Goal: Information Seeking & Learning: Learn about a topic

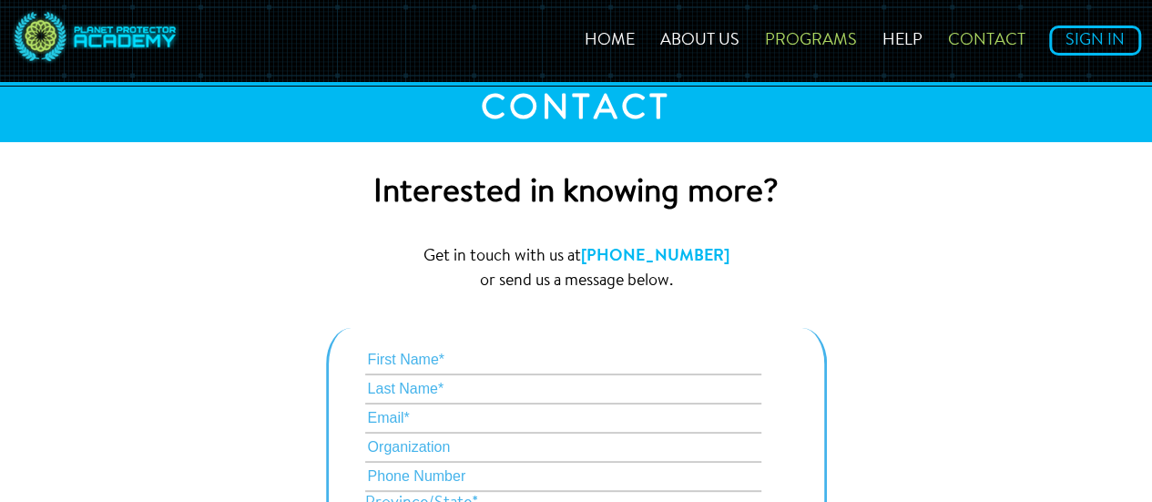
click at [803, 39] on link "Programs" at bounding box center [811, 41] width 114 height 16
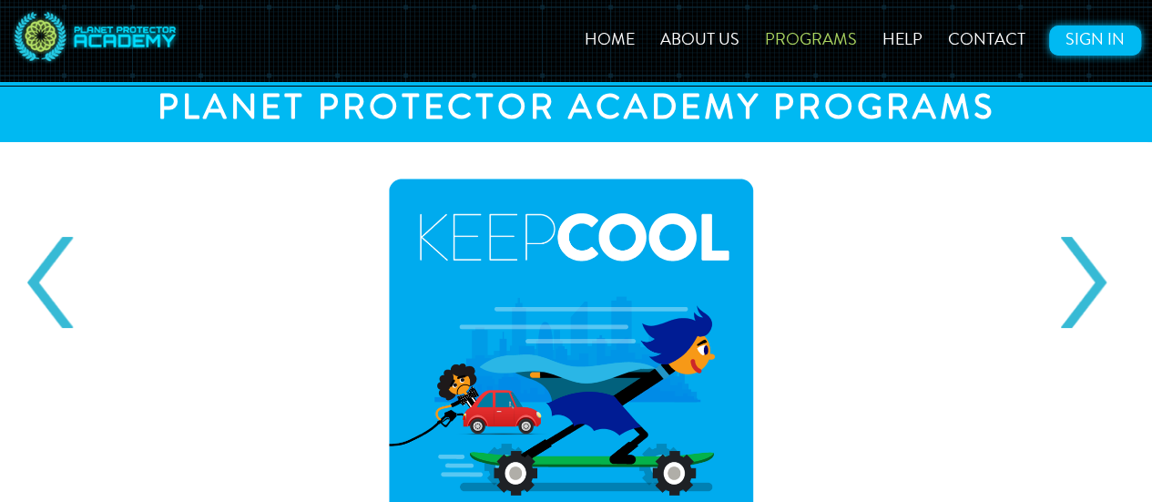
click at [1072, 41] on link "Sign In" at bounding box center [1095, 40] width 92 height 30
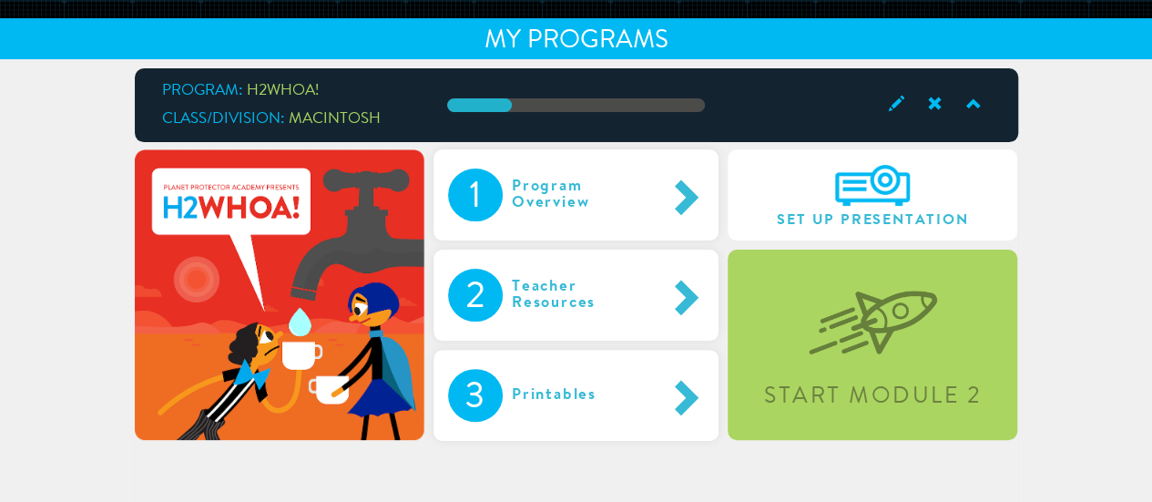
scroll to position [86, 0]
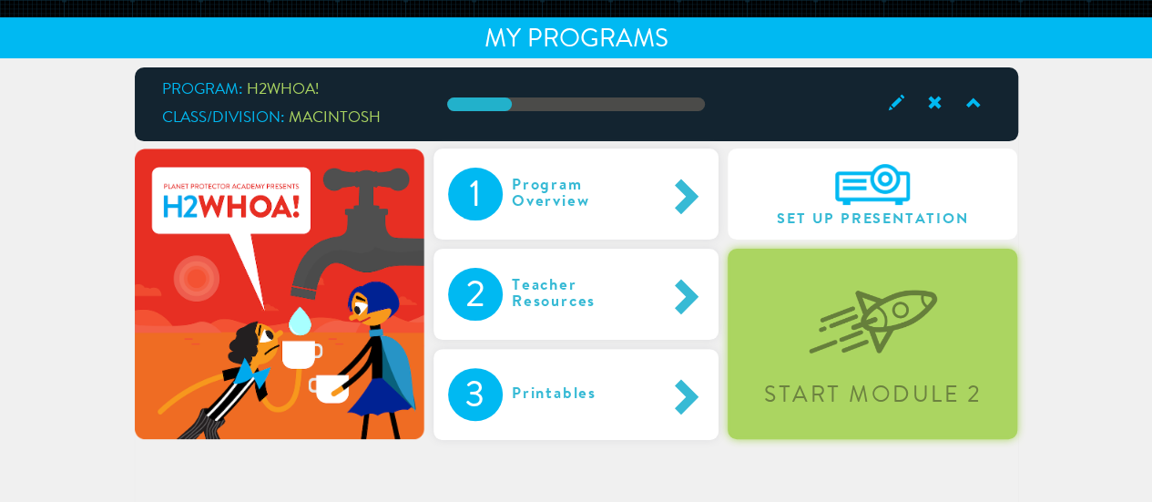
click at [936, 281] on img at bounding box center [872, 307] width 128 height 94
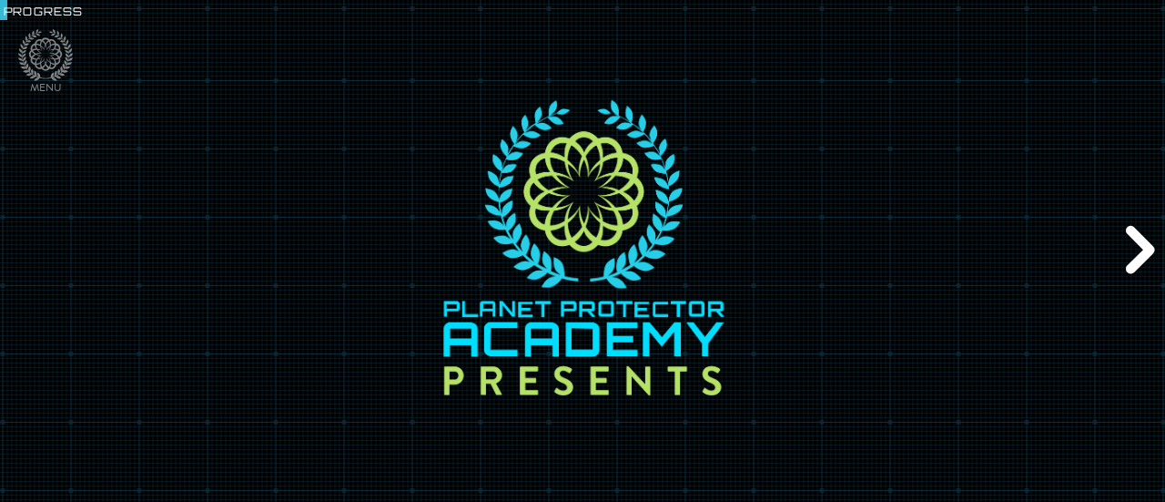
click at [936, 281] on div at bounding box center [582, 251] width 1165 height 600
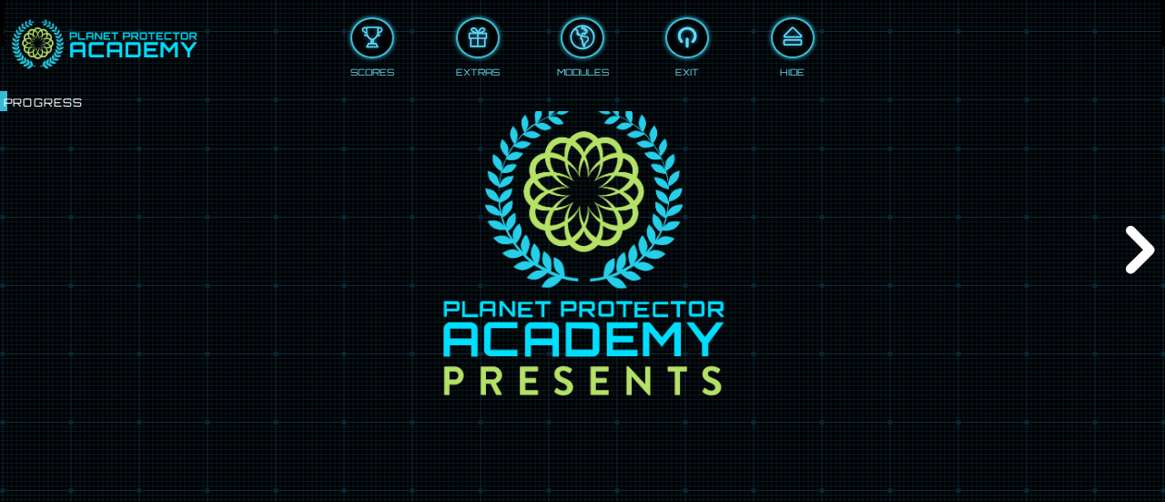
click at [1127, 230] on div "Next" at bounding box center [1138, 251] width 56 height 150
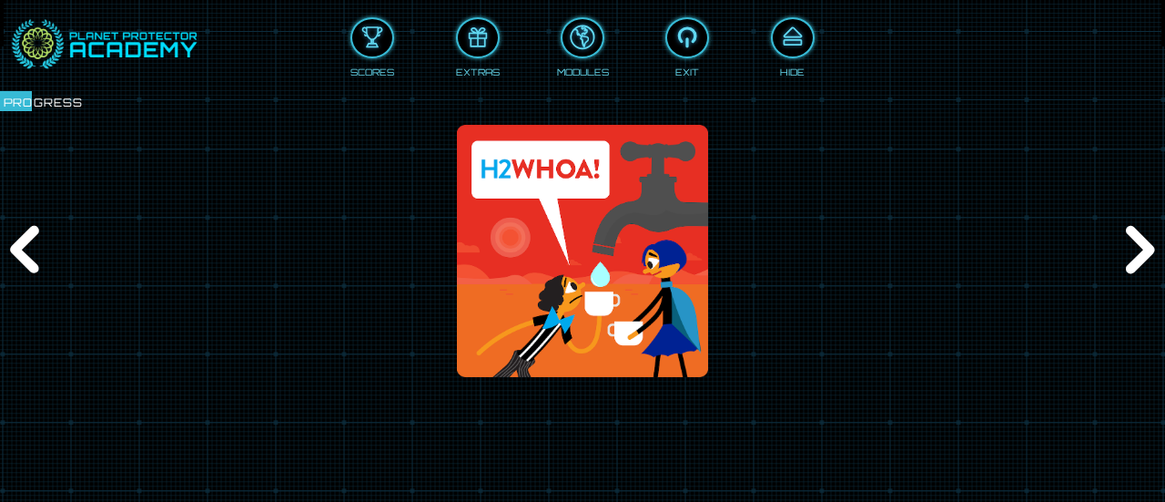
click at [1127, 230] on div "Next" at bounding box center [1138, 251] width 56 height 150
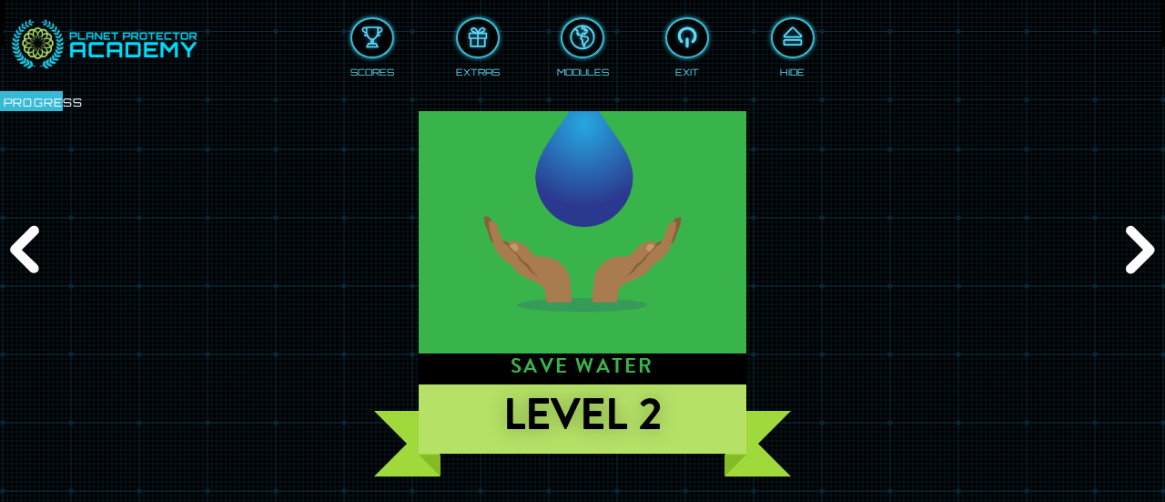
click at [1127, 230] on div "Next" at bounding box center [1138, 251] width 56 height 150
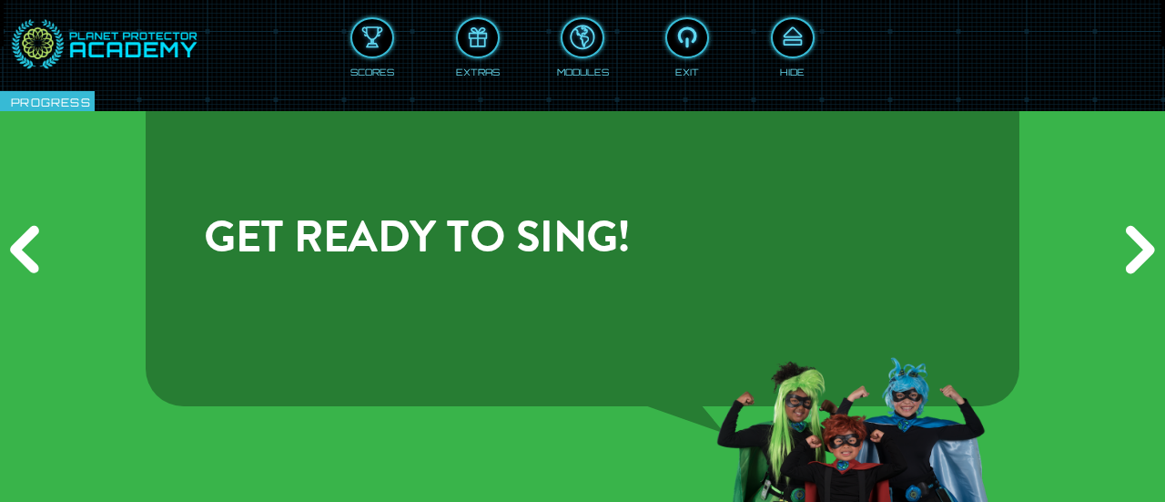
click at [1127, 230] on div "Next" at bounding box center [1138, 251] width 56 height 150
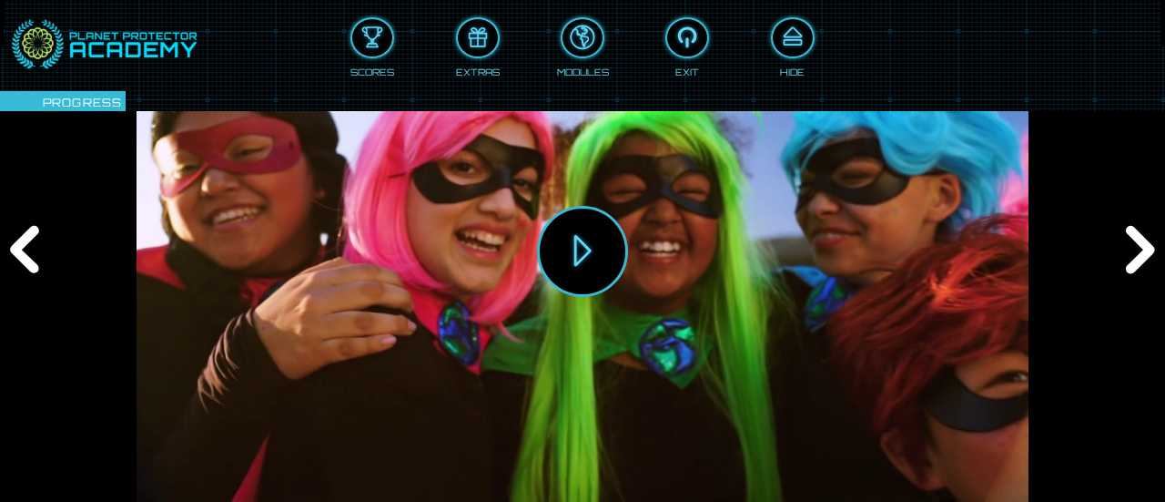
click at [1127, 230] on div "Next" at bounding box center [1138, 251] width 56 height 150
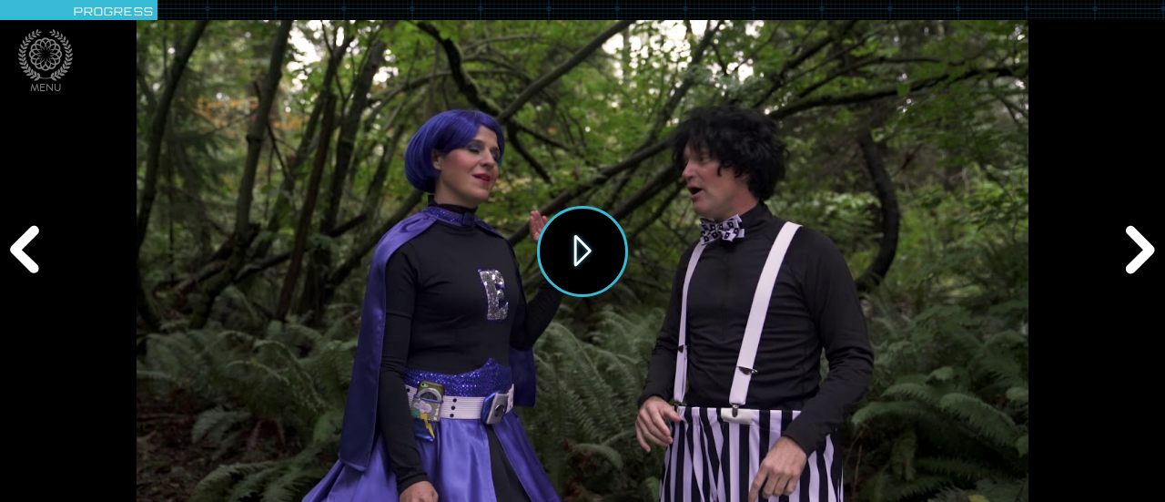
click at [586, 249] on button "Play" at bounding box center [582, 251] width 91 height 91
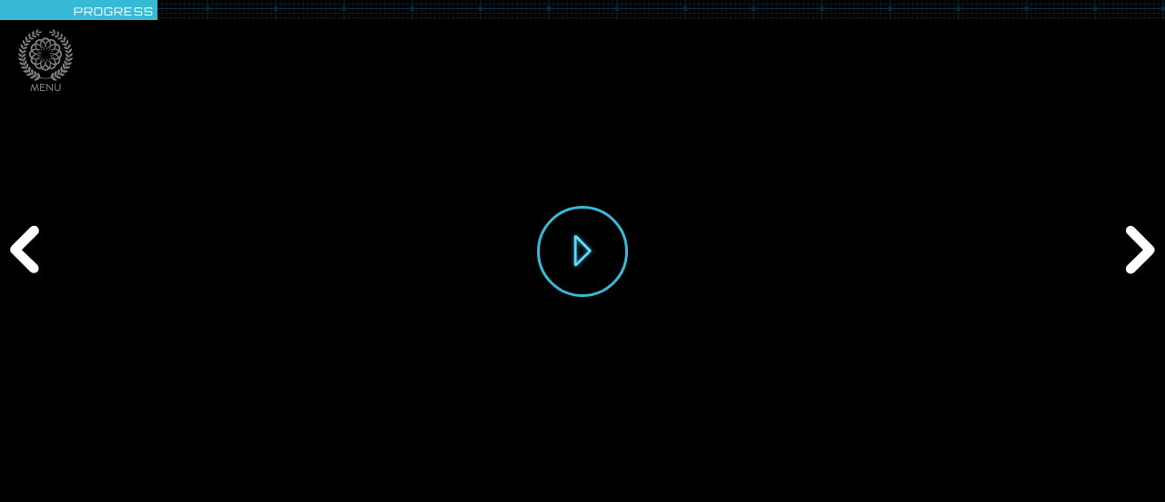
click at [1130, 227] on div "Next" at bounding box center [1138, 251] width 56 height 150
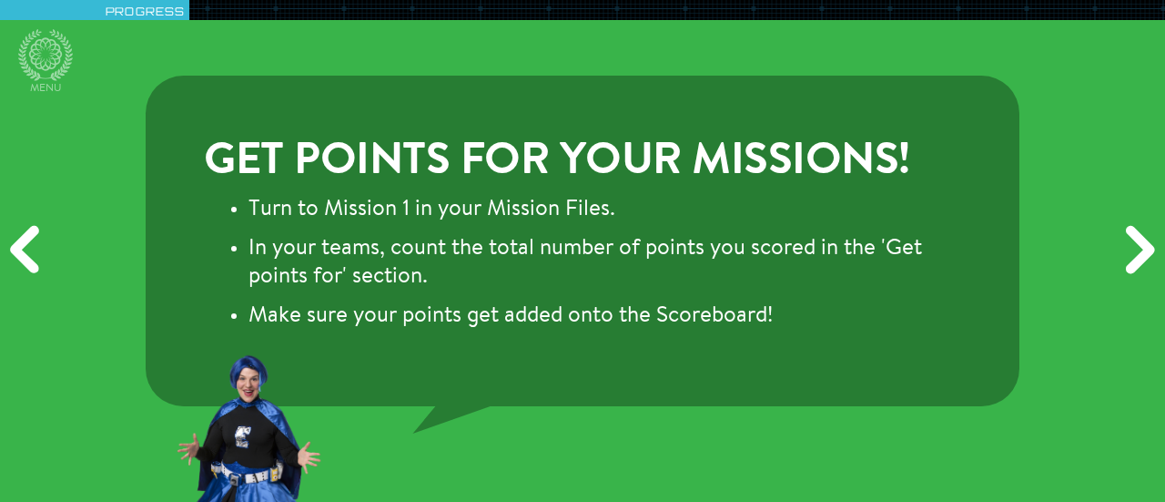
click at [1130, 227] on div "Next" at bounding box center [1138, 251] width 56 height 150
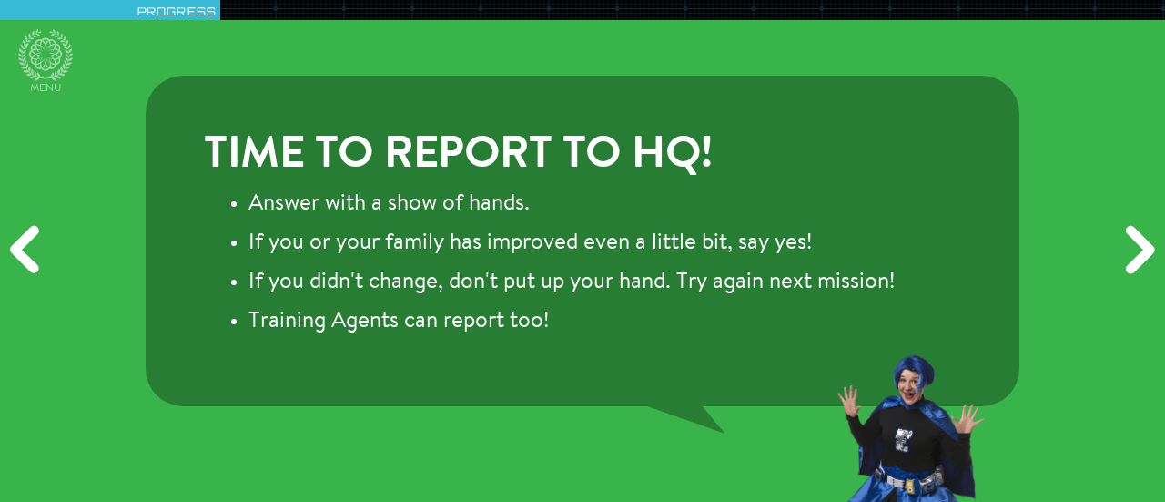
click at [1130, 227] on div "Next" at bounding box center [1138, 251] width 56 height 150
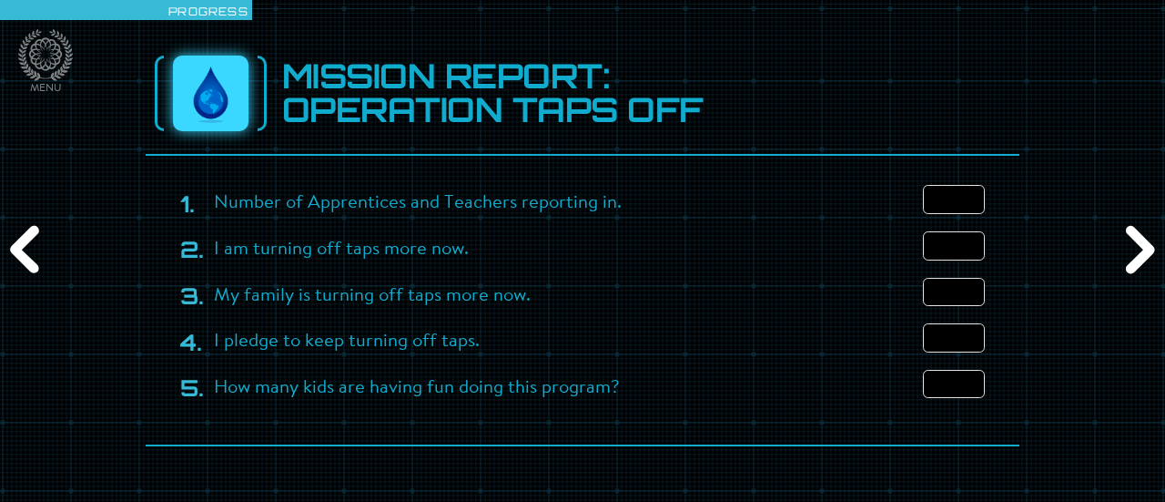
click at [1130, 227] on div "Next" at bounding box center [1138, 251] width 56 height 150
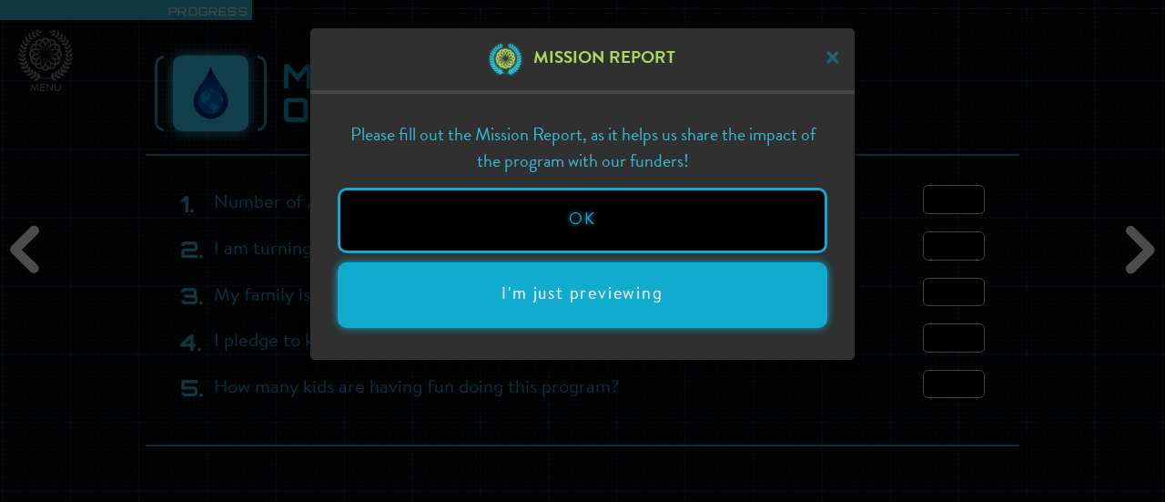
click at [773, 279] on button "I'm just previewing" at bounding box center [583, 295] width 490 height 66
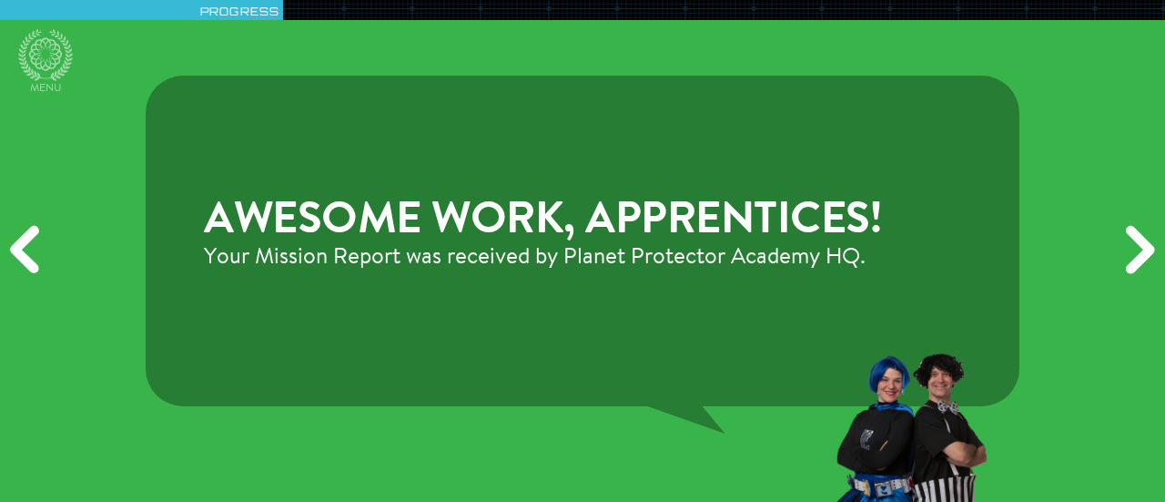
click at [1128, 223] on div "Next" at bounding box center [1138, 251] width 56 height 150
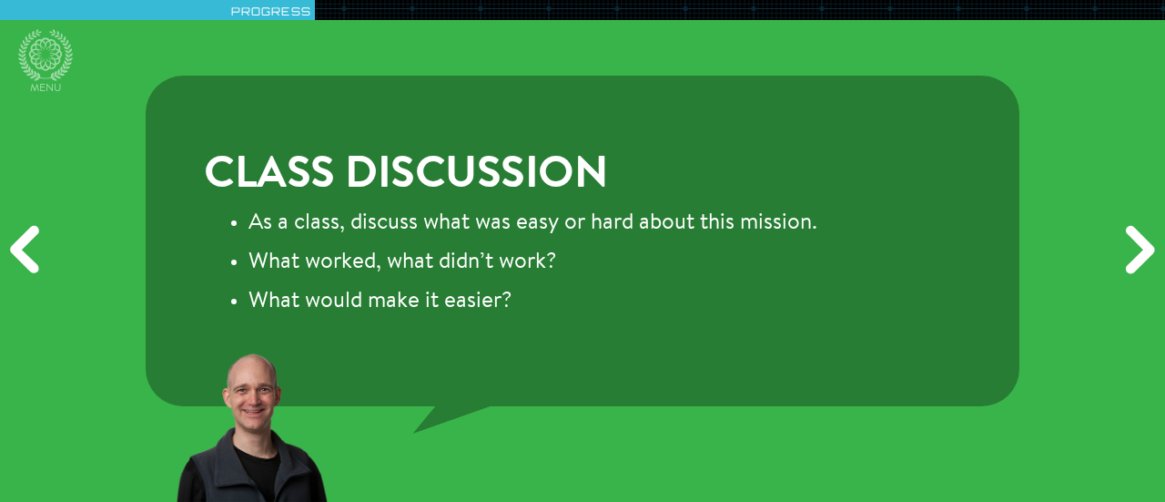
click at [1128, 223] on div "Next" at bounding box center [1138, 251] width 56 height 150
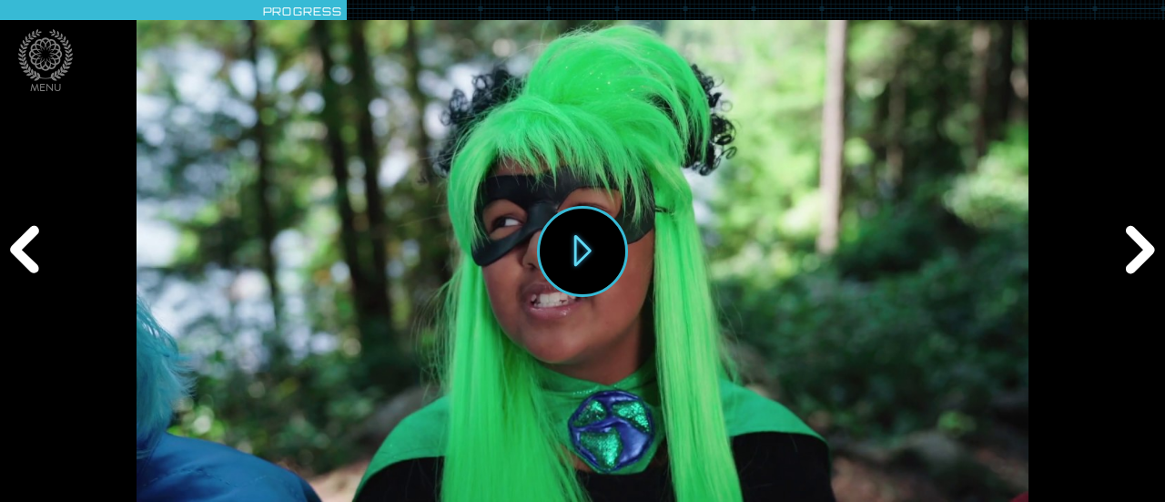
click at [1128, 223] on div "Next" at bounding box center [1138, 251] width 56 height 150
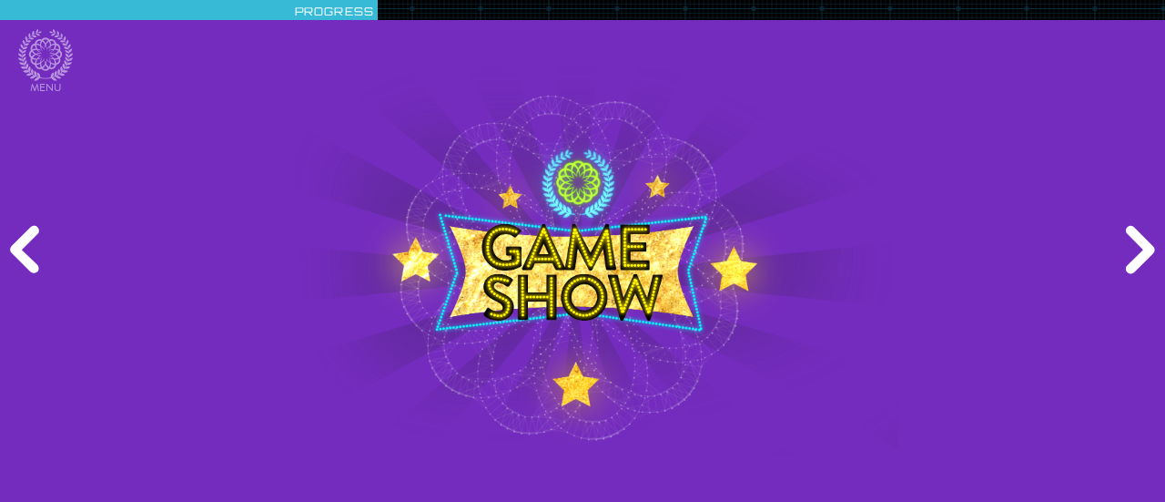
click at [35, 230] on div "Previous" at bounding box center [28, 251] width 56 height 150
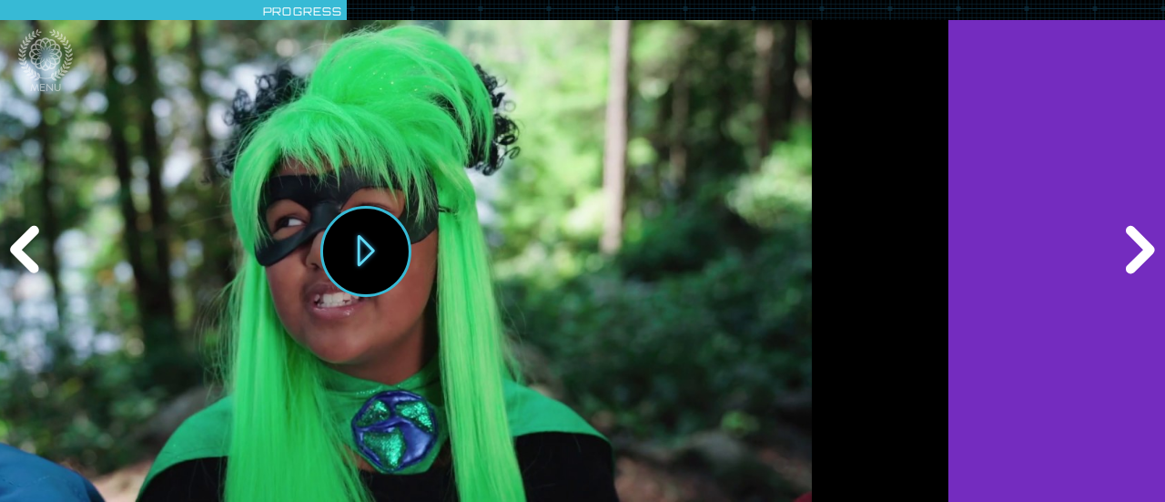
click at [35, 230] on div "Previous" at bounding box center [28, 251] width 56 height 150
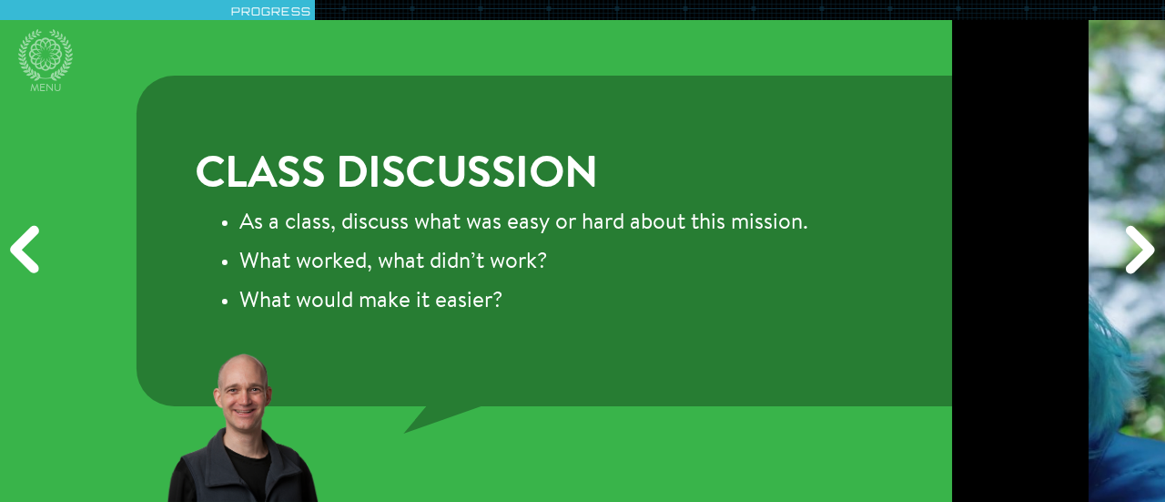
click at [35, 230] on div "Previous" at bounding box center [28, 251] width 56 height 150
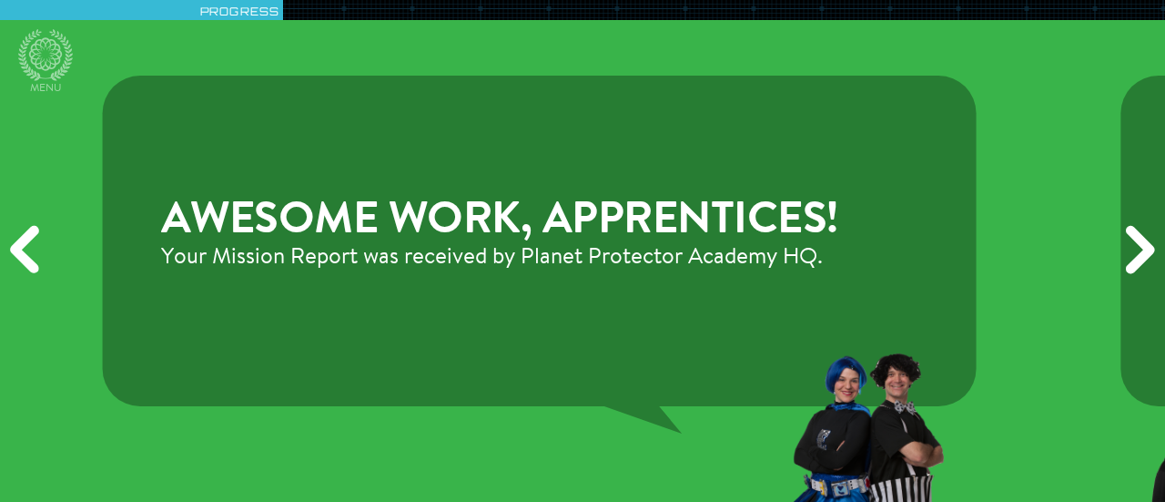
click at [35, 230] on div "Previous" at bounding box center [28, 251] width 56 height 150
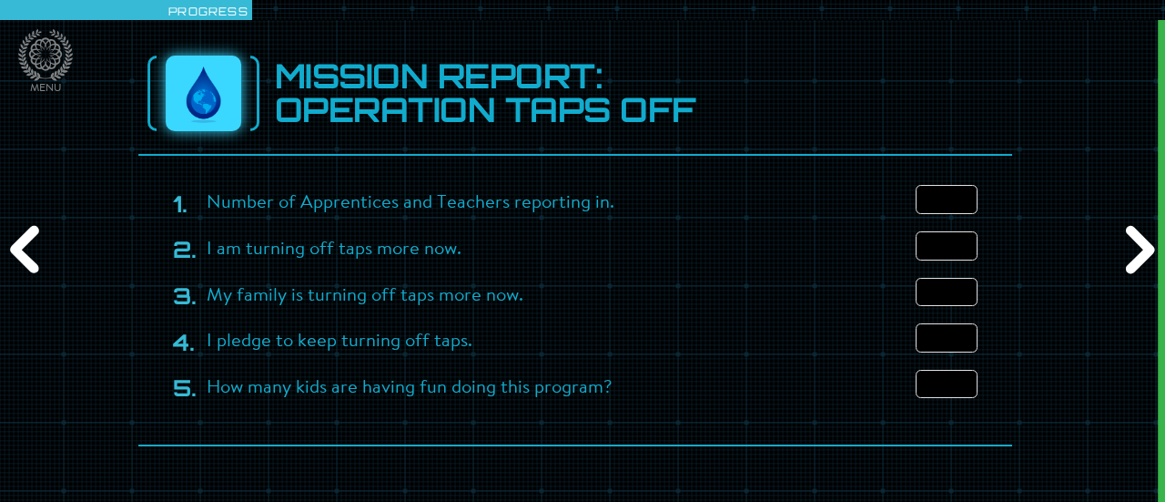
click at [35, 232] on div "Previous" at bounding box center [28, 251] width 56 height 150
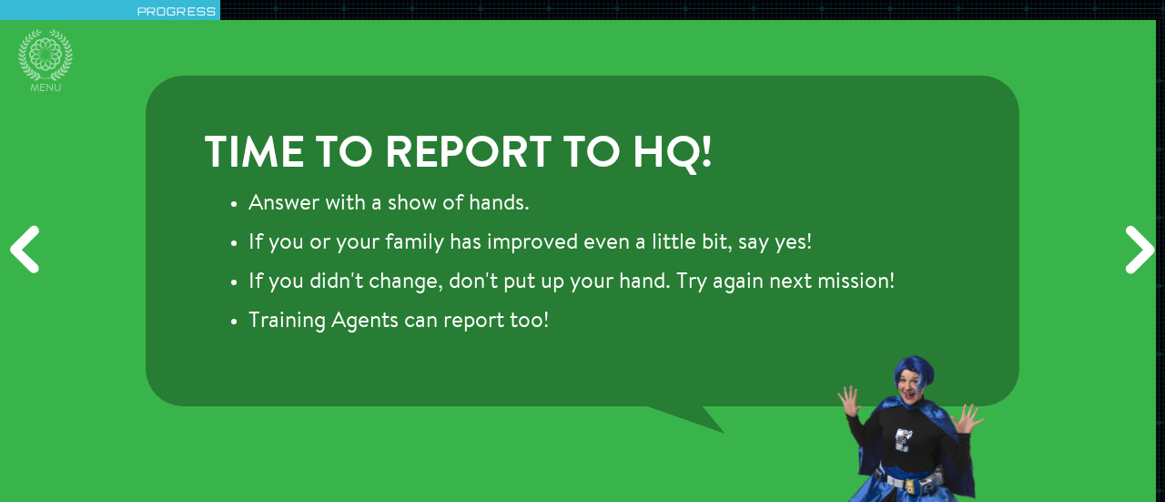
click at [35, 234] on div "Previous" at bounding box center [28, 251] width 56 height 150
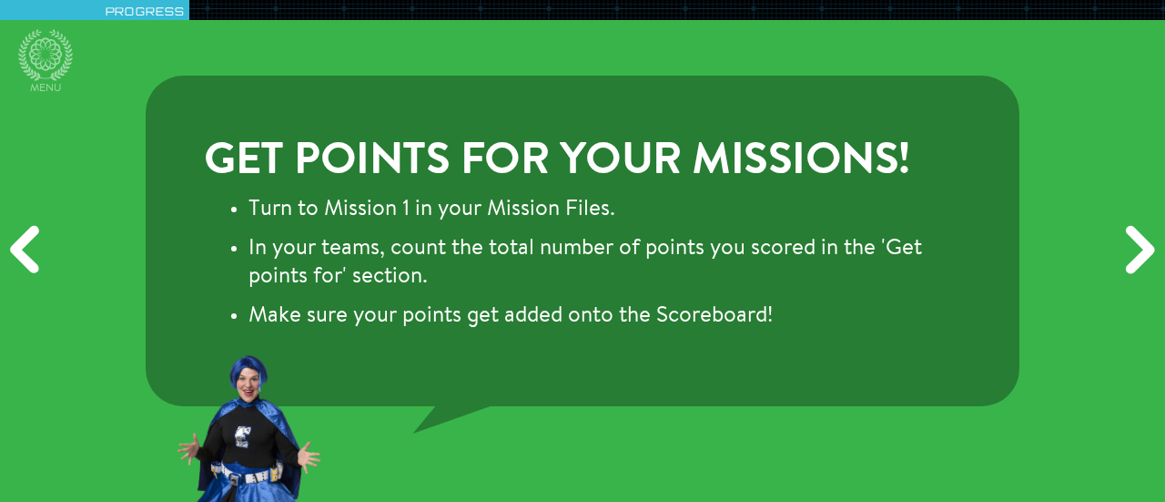
click at [35, 234] on div "Previous" at bounding box center [28, 251] width 56 height 150
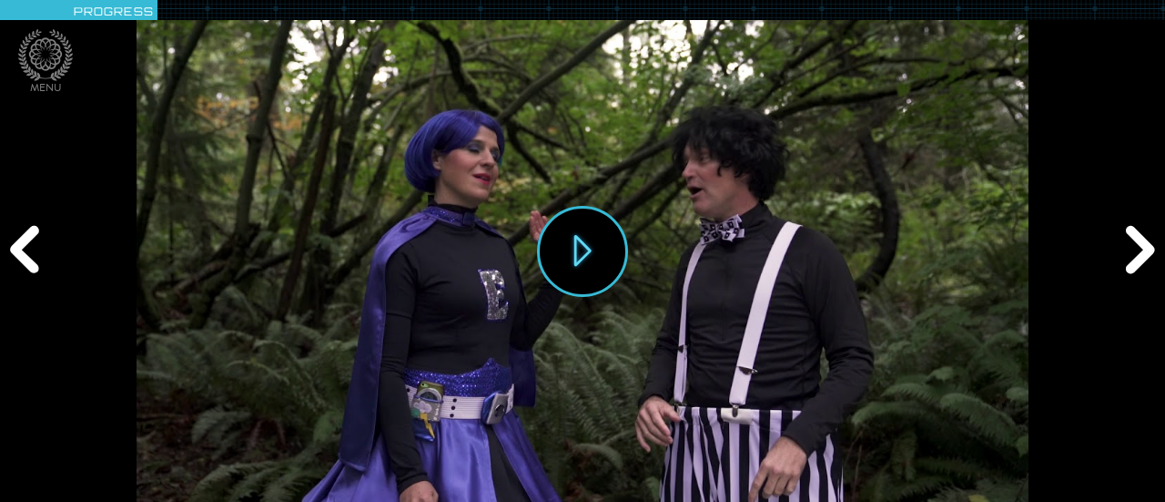
click at [35, 234] on div "Previous" at bounding box center [28, 251] width 56 height 150
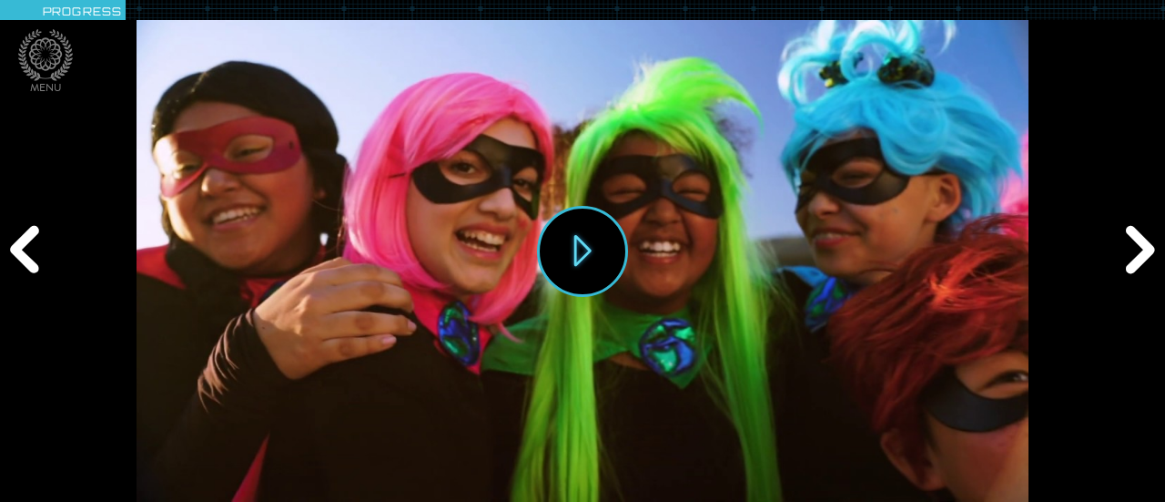
click at [34, 234] on div "Previous" at bounding box center [28, 251] width 56 height 150
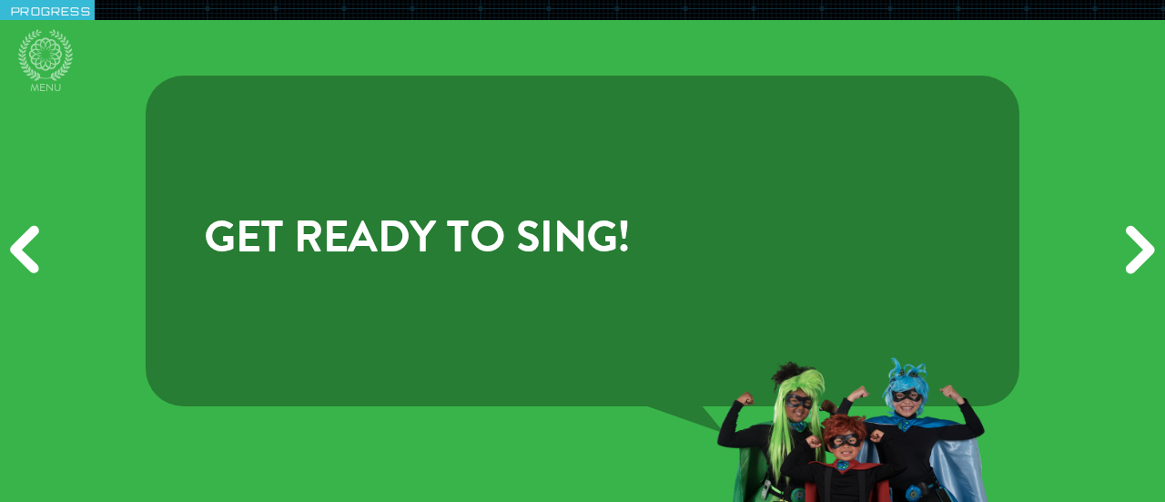
click at [34, 234] on div "Previous" at bounding box center [28, 251] width 56 height 150
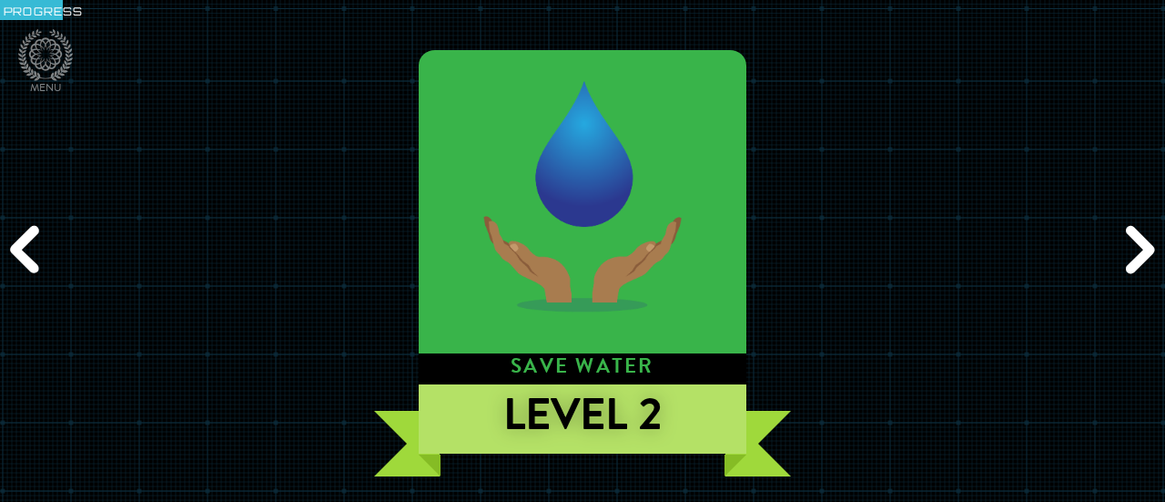
click at [34, 234] on div "Previous" at bounding box center [28, 251] width 56 height 150
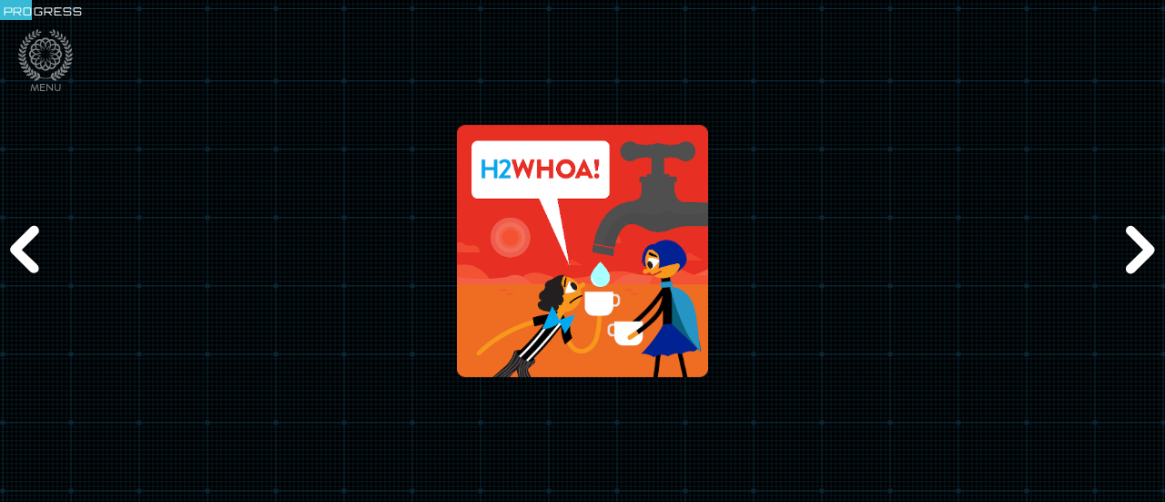
click at [34, 234] on div "Previous" at bounding box center [28, 251] width 56 height 150
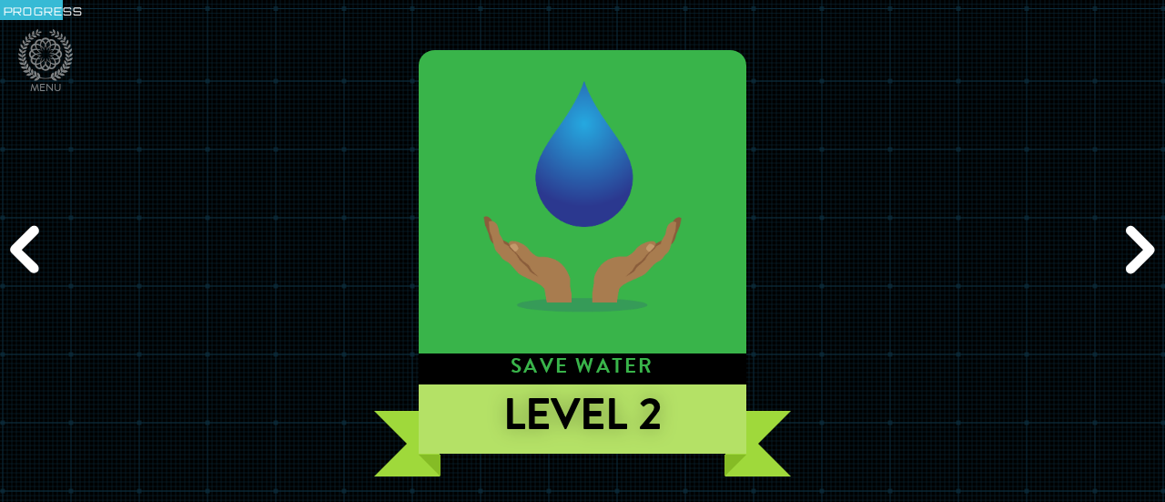
click at [1142, 262] on div "Next" at bounding box center [1138, 251] width 56 height 150
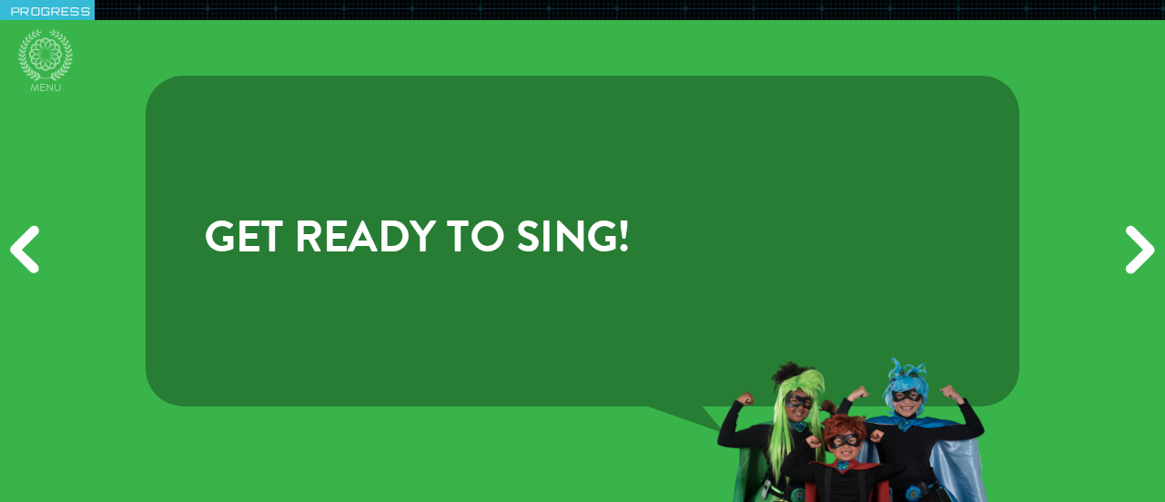
click at [1141, 262] on div "Next" at bounding box center [1138, 251] width 56 height 150
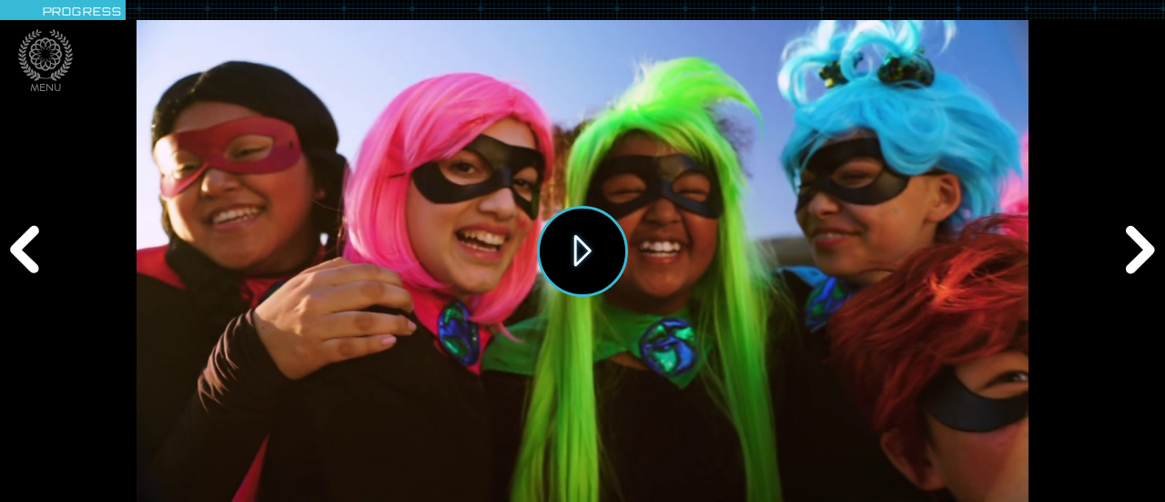
click at [588, 239] on button "Play" at bounding box center [582, 251] width 91 height 91
click at [50, 43] on icon at bounding box center [45, 53] width 33 height 33
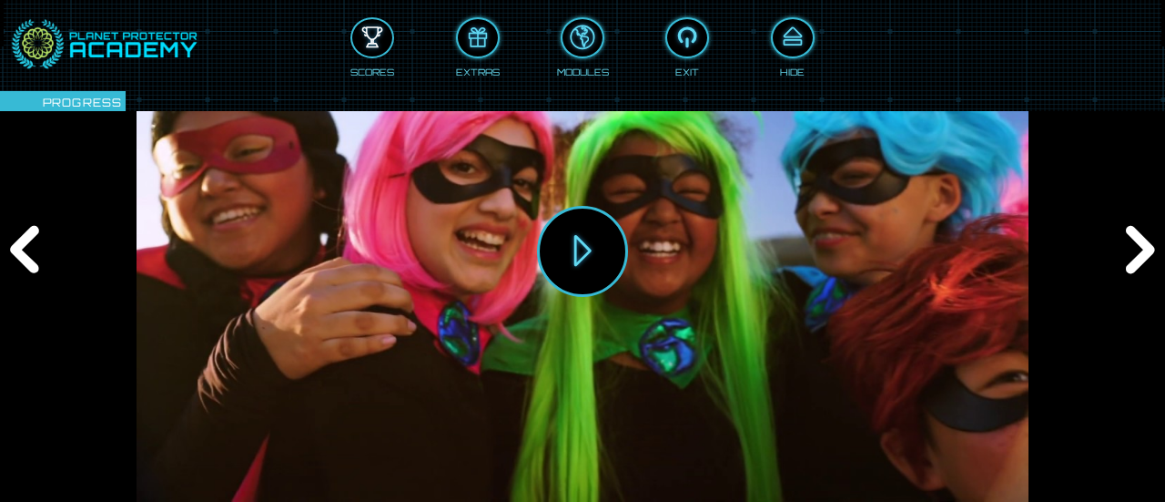
click at [370, 37] on div at bounding box center [372, 38] width 40 height 30
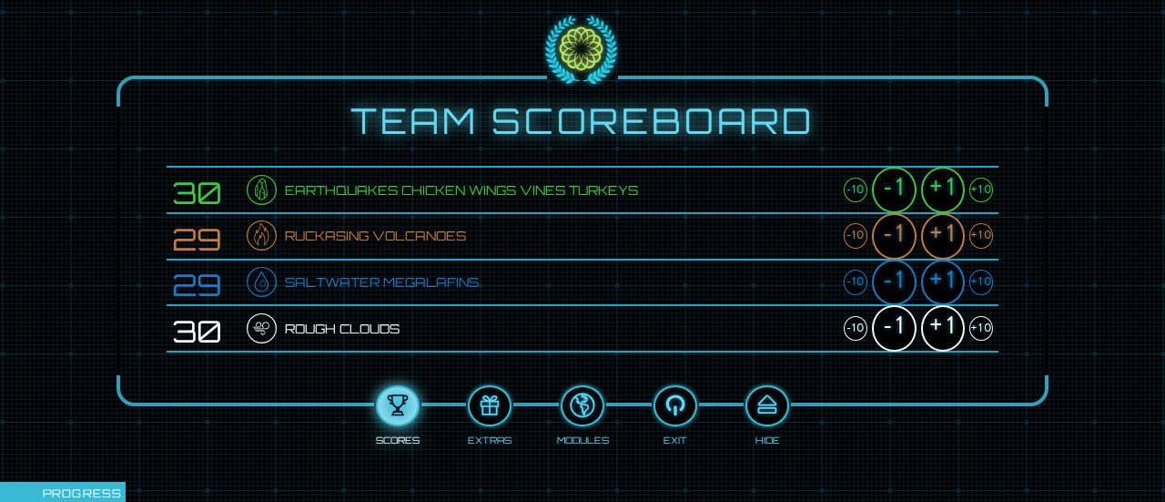
click at [947, 185] on div "+1" at bounding box center [943, 190] width 44 height 46
click at [940, 235] on div "+1" at bounding box center [943, 236] width 44 height 46
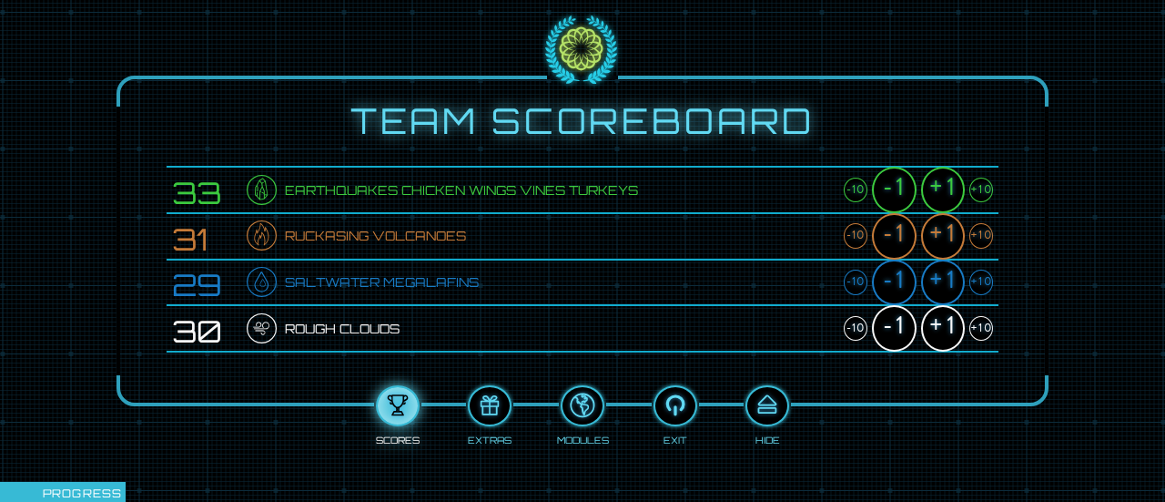
click at [940, 235] on div "+1" at bounding box center [943, 236] width 44 height 46
click at [946, 272] on div "+1" at bounding box center [943, 282] width 44 height 46
click at [936, 329] on div "+1" at bounding box center [943, 328] width 44 height 46
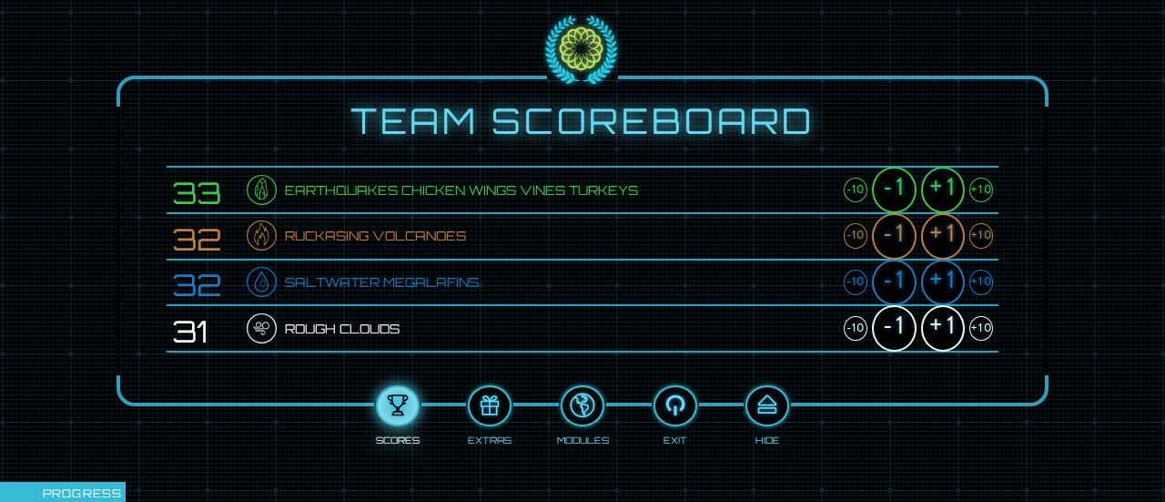
click at [936, 329] on div "+1" at bounding box center [943, 328] width 44 height 46
click at [770, 406] on div at bounding box center [767, 406] width 40 height 30
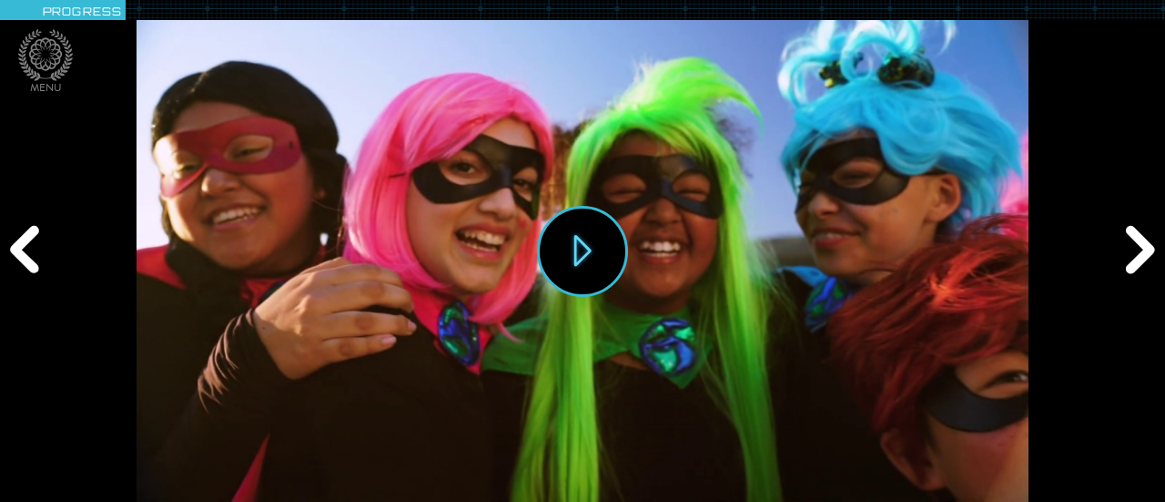
click at [1149, 237] on div "Next" at bounding box center [1138, 251] width 56 height 150
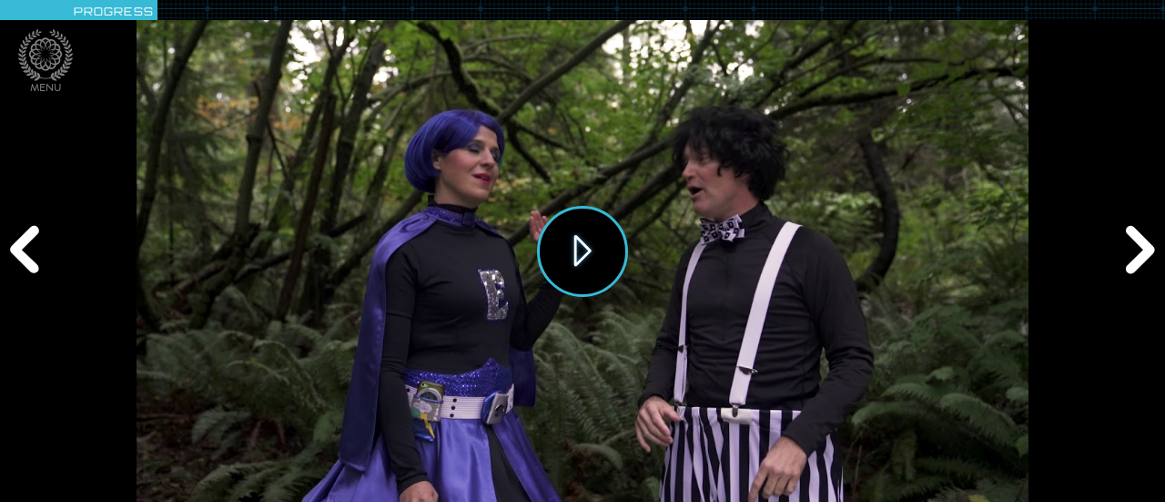
click at [561, 243] on button "Play" at bounding box center [582, 251] width 91 height 91
click at [1130, 264] on div "Next" at bounding box center [1138, 251] width 56 height 150
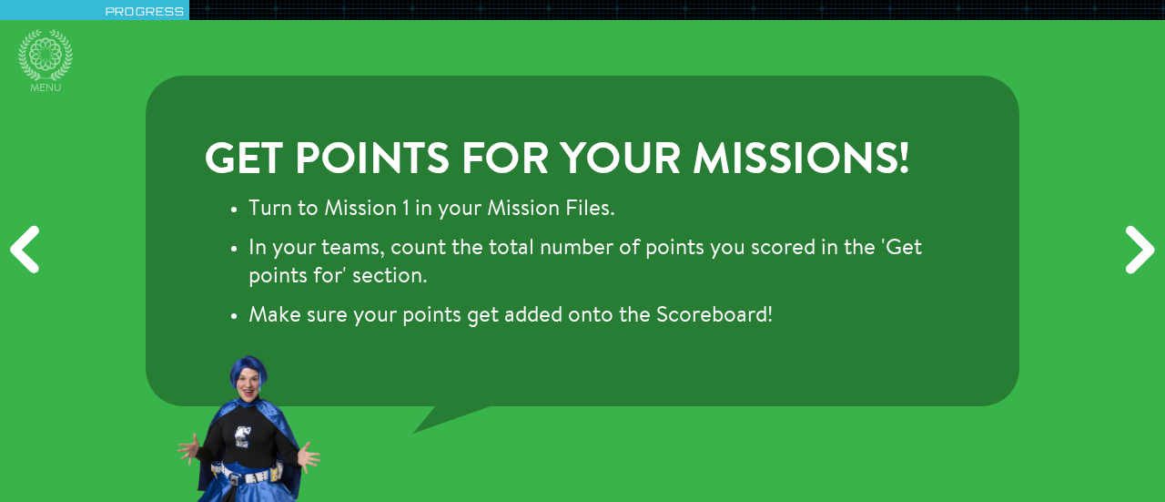
click at [1130, 265] on div "Next" at bounding box center [1138, 251] width 56 height 150
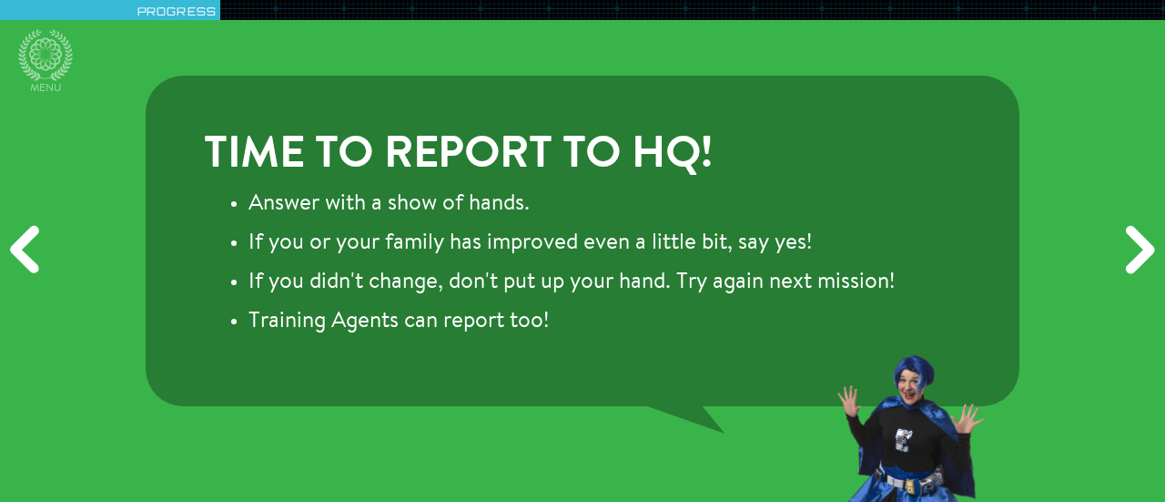
click at [1129, 266] on div "Next" at bounding box center [1138, 251] width 56 height 150
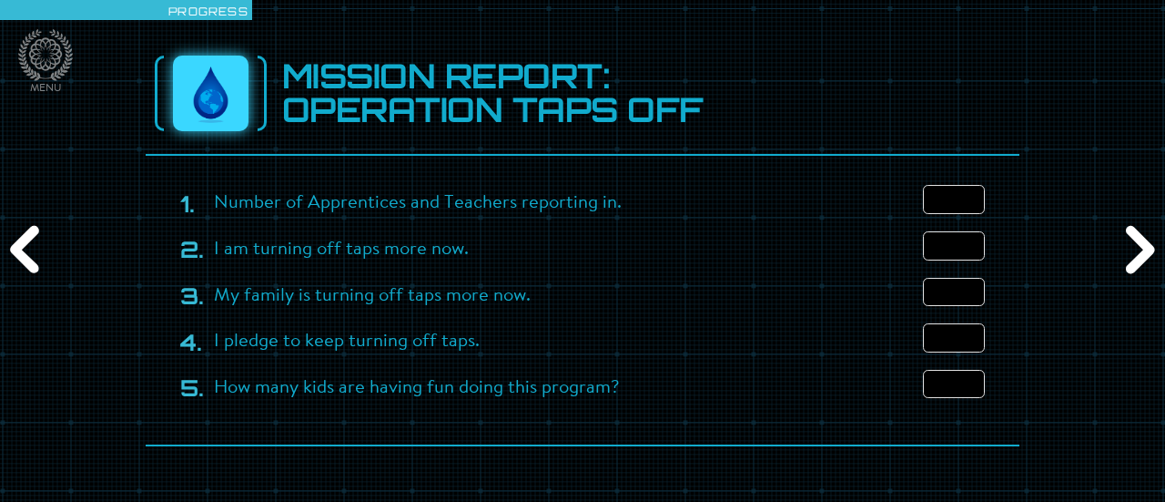
click at [1129, 266] on div "Next" at bounding box center [1138, 251] width 56 height 150
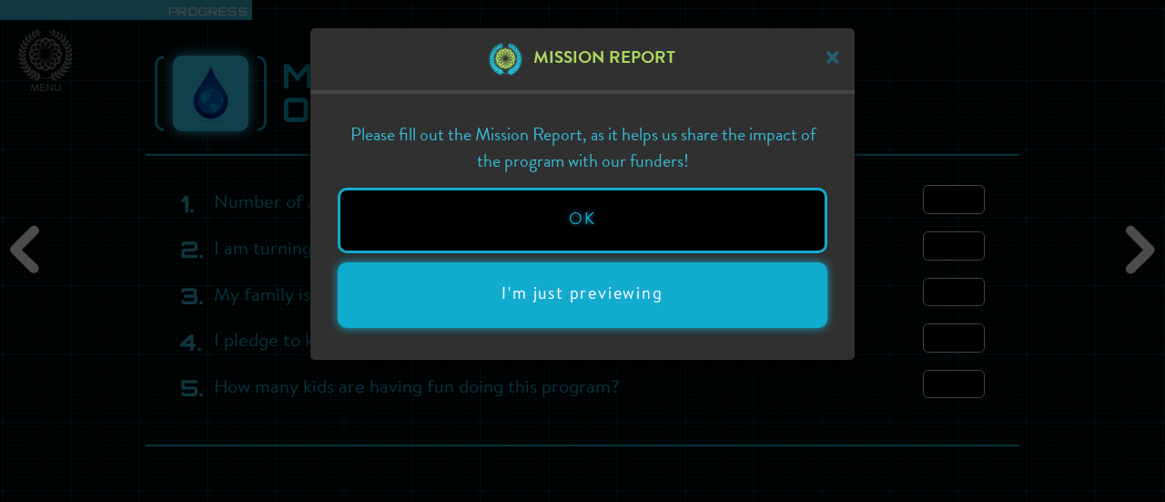
click at [572, 307] on button "I'm just previewing" at bounding box center [583, 295] width 490 height 66
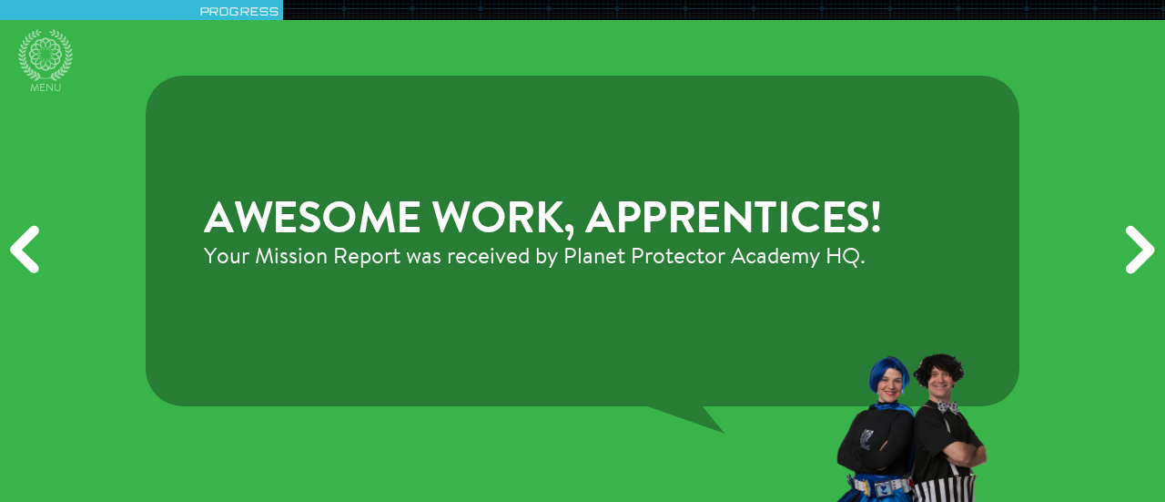
click at [1142, 242] on div "Next" at bounding box center [1138, 251] width 56 height 150
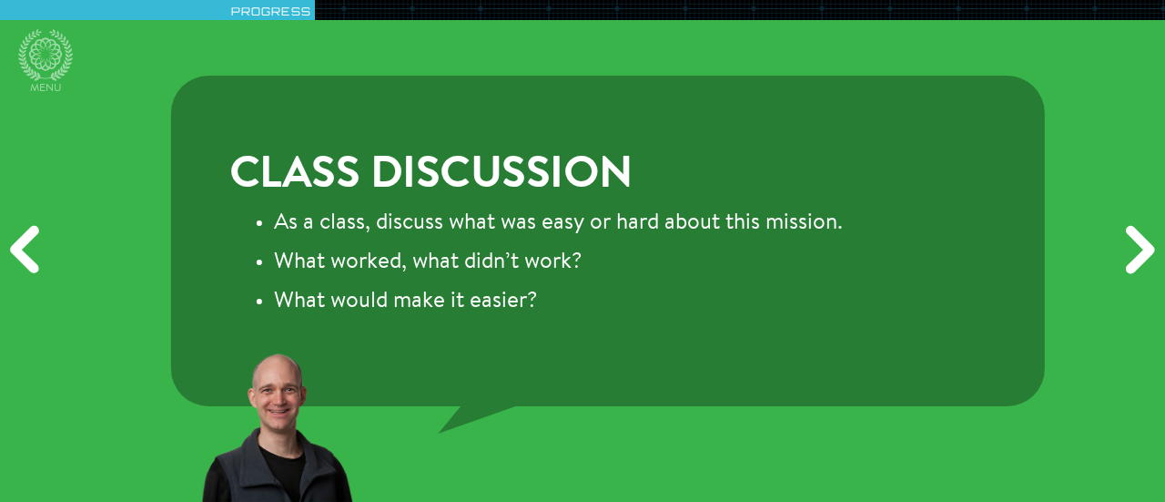
click at [1142, 242] on div "Next" at bounding box center [1138, 251] width 56 height 150
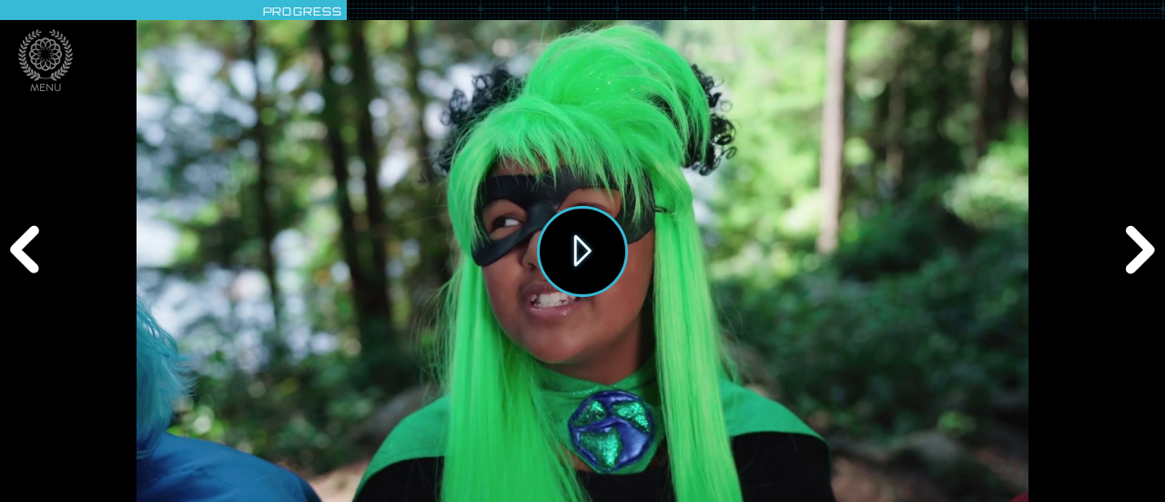
click at [594, 256] on button "Play" at bounding box center [582, 251] width 91 height 91
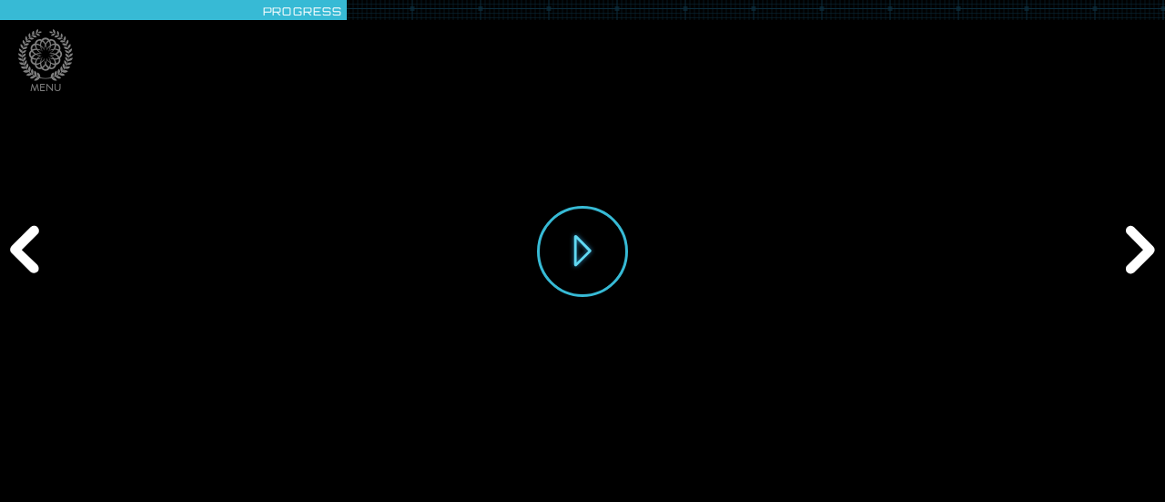
click at [171, 477] on div "Play" at bounding box center [583, 251] width 892 height 502
click at [566, 259] on button "Play" at bounding box center [582, 251] width 91 height 91
click at [435, 463] on div "Play" at bounding box center [583, 251] width 892 height 502
click at [165, 482] on div "Play" at bounding box center [583, 251] width 892 height 502
click at [989, 321] on div "Play" at bounding box center [583, 251] width 892 height 502
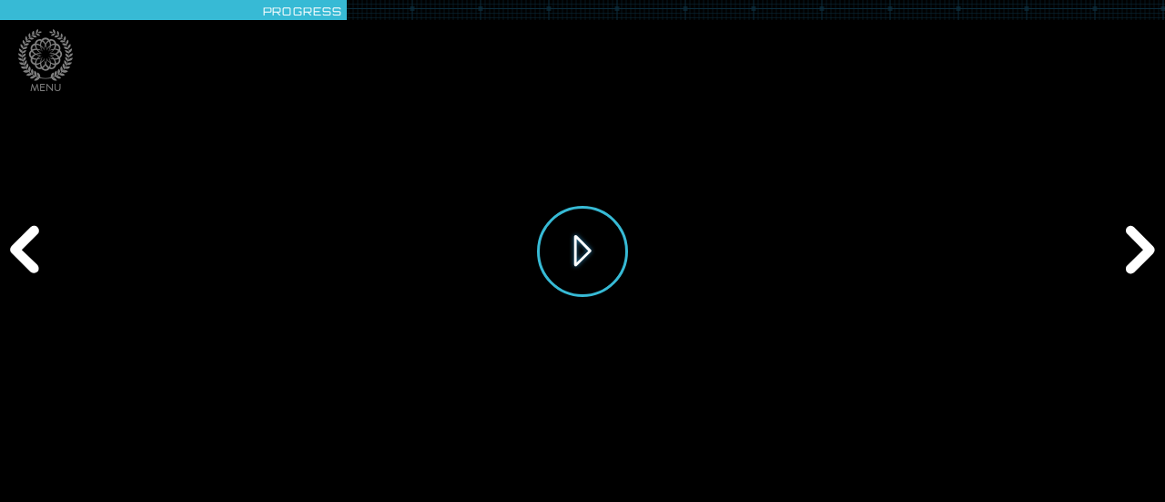
click at [588, 243] on button "Play" at bounding box center [582, 251] width 91 height 91
